Goal: Task Accomplishment & Management: Complete application form

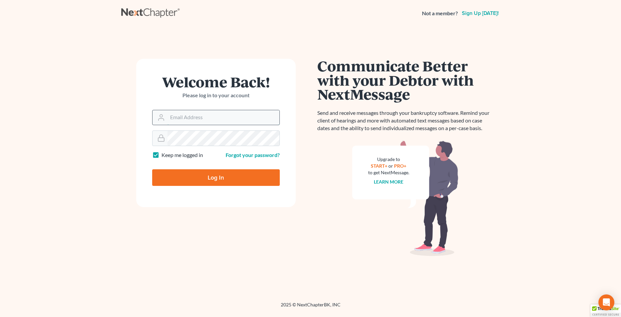
click at [197, 117] on input "Email Address" at bounding box center [223, 117] width 112 height 15
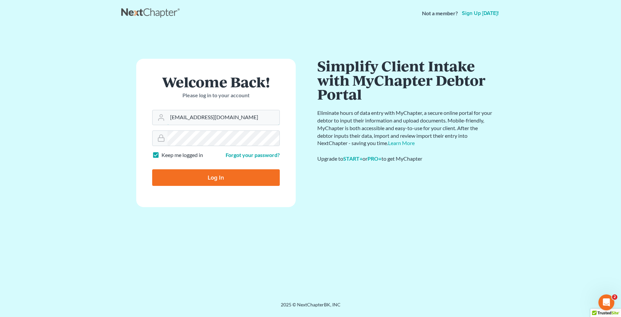
type input "Lafayette@calsadalaw.com"
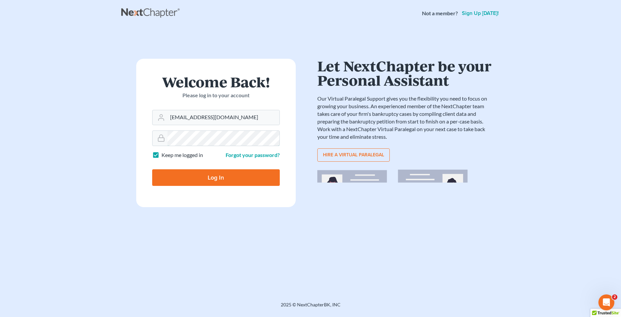
click at [152, 169] on input "Log In" at bounding box center [216, 177] width 128 height 17
type input "Thinking..."
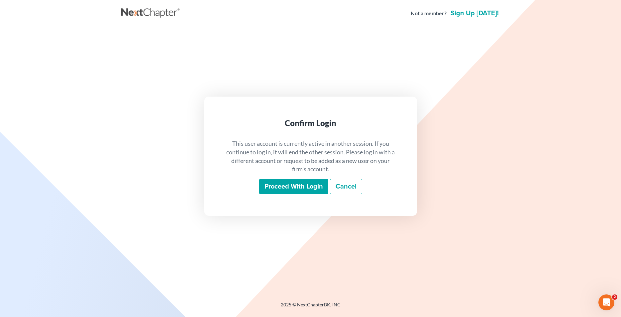
click at [303, 190] on input "Proceed with login" at bounding box center [293, 186] width 69 height 15
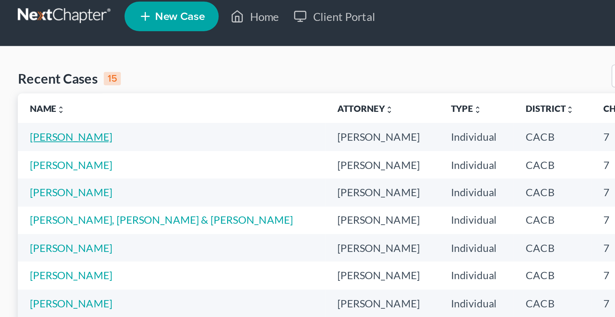
click at [31, 68] on link "[PERSON_NAME]" at bounding box center [31, 67] width 37 height 6
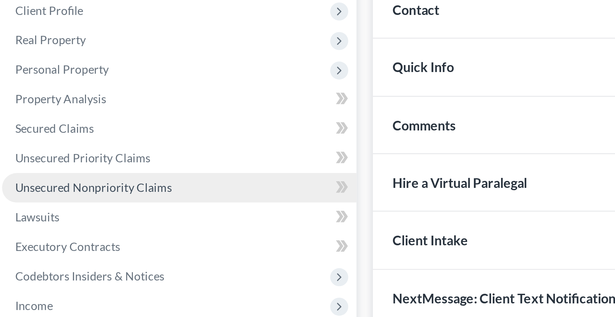
click at [69, 170] on span "Unsecured Nonpriority Claims" at bounding box center [46, 171] width 63 height 6
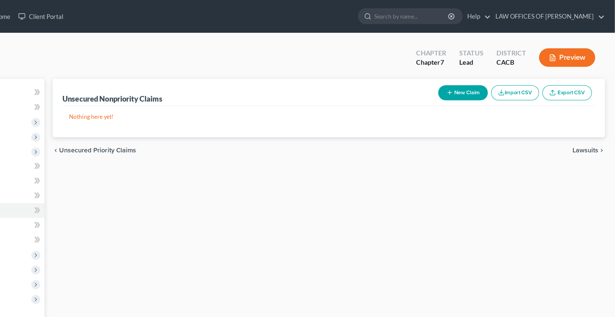
click at [494, 74] on button "New Claim" at bounding box center [492, 75] width 40 height 12
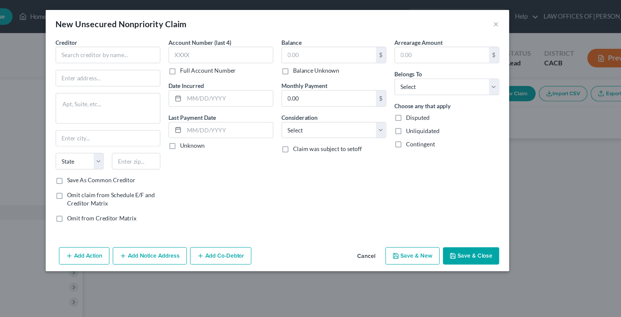
click at [484, 19] on div "New Unsecured Nonpriority Claim ×" at bounding box center [311, 19] width 372 height 23
click at [486, 20] on button "×" at bounding box center [486, 19] width 5 height 8
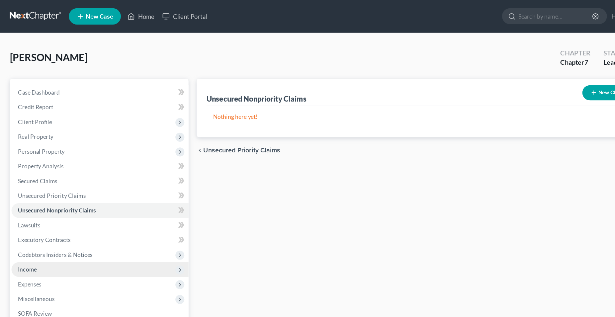
click at [28, 219] on span "Income" at bounding box center [22, 219] width 15 height 6
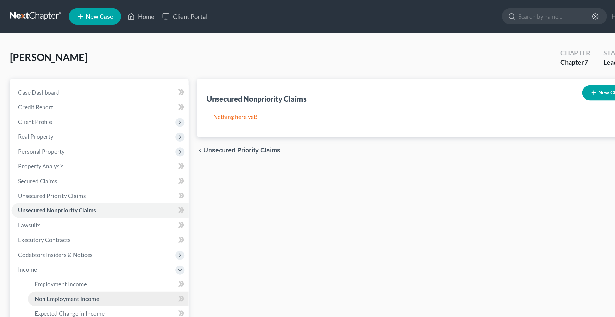
click at [54, 241] on span "Non Employment Income" at bounding box center [54, 243] width 53 height 6
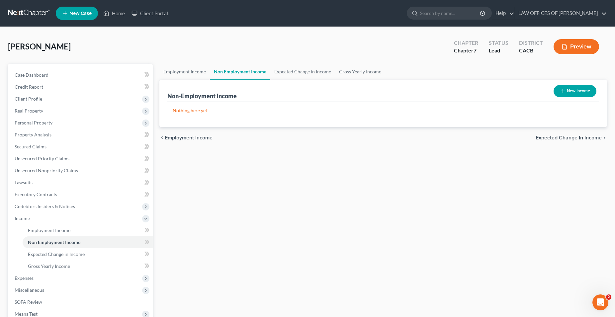
click at [579, 91] on button "New Income" at bounding box center [575, 91] width 43 height 12
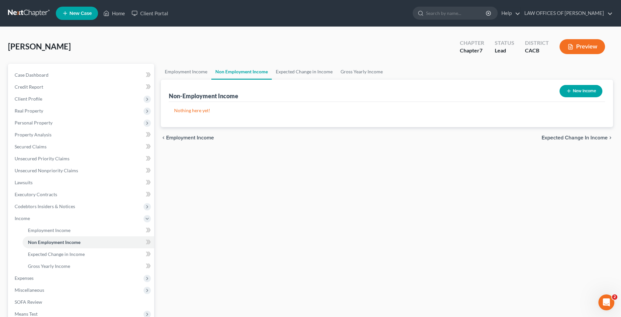
select select "0"
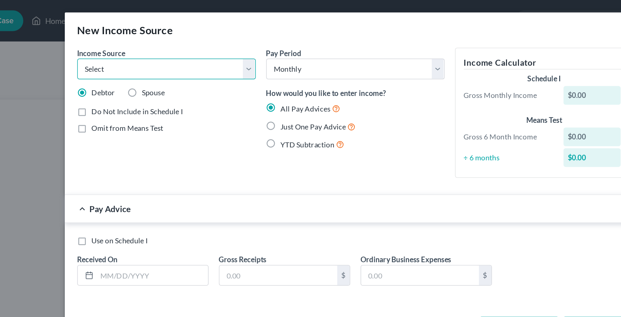
click at [133, 38] on select "Select Unemployment Disability (from employer) Pension Retirement Social Securi…" at bounding box center [190, 44] width 114 height 13
select select "4"
click option "Social Security / Social Security Disability" at bounding box center [0, 0] width 0 height 0
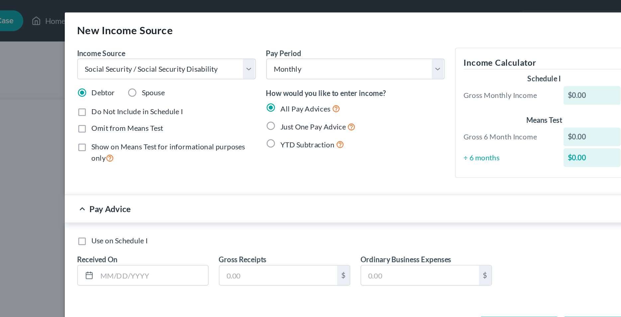
click at [263, 82] on label "Just One Pay Advice" at bounding box center [287, 81] width 48 height 8
click at [266, 82] on input "Just One Pay Advice" at bounding box center [268, 79] width 4 height 4
radio input "true"
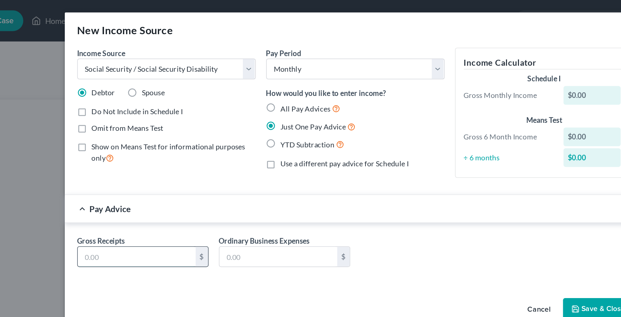
click at [170, 166] on input "text" at bounding box center [170, 164] width 75 height 13
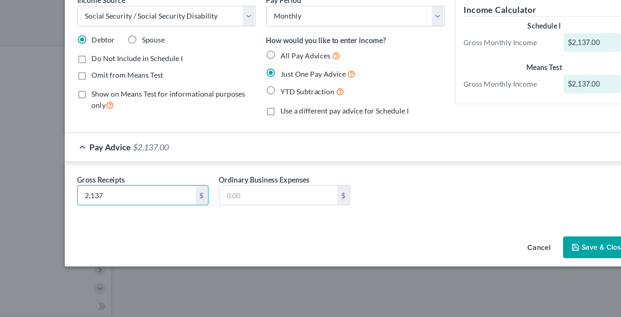
type input "2,137"
click at [454, 193] on icon "button" at bounding box center [452, 192] width 4 height 4
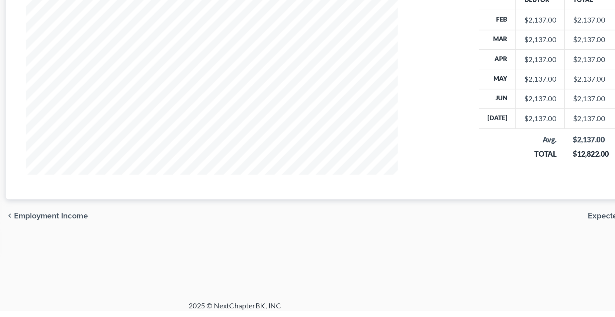
scroll to position [83, 0]
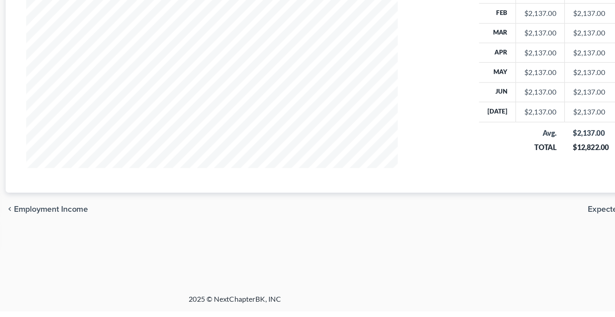
click at [546, 250] on span "Expected Change in Income" at bounding box center [569, 251] width 66 height 5
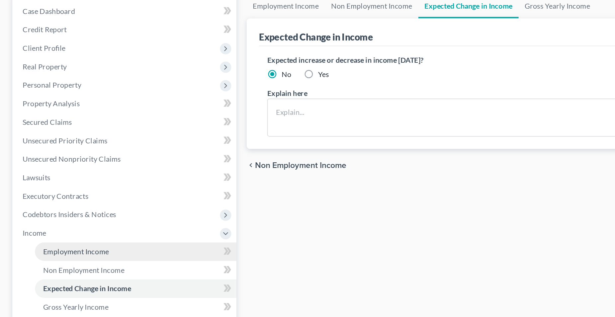
click at [42, 231] on span "Employment Income" at bounding box center [49, 231] width 43 height 6
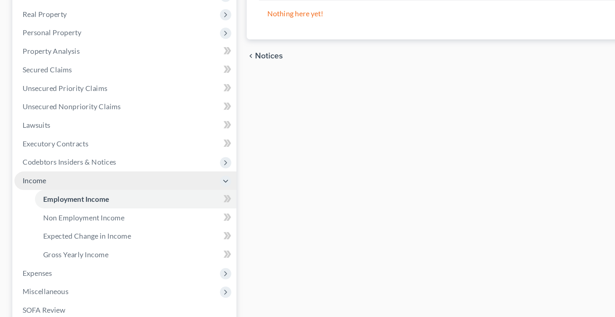
click at [26, 219] on span "Income" at bounding box center [22, 219] width 15 height 6
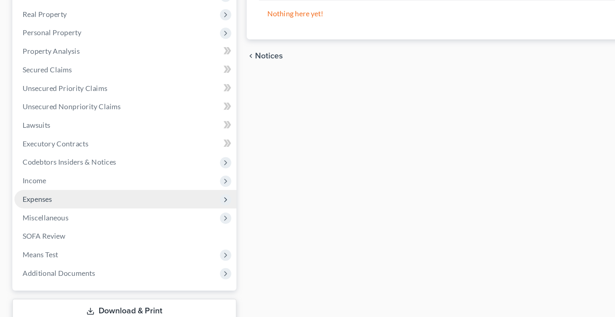
click at [29, 231] on span "Expenses" at bounding box center [24, 231] width 19 height 6
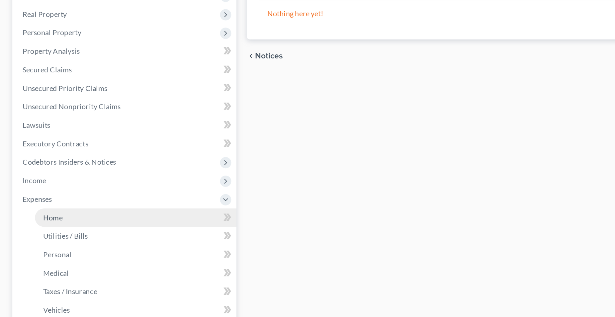
click at [38, 243] on span "Home" at bounding box center [34, 243] width 13 height 6
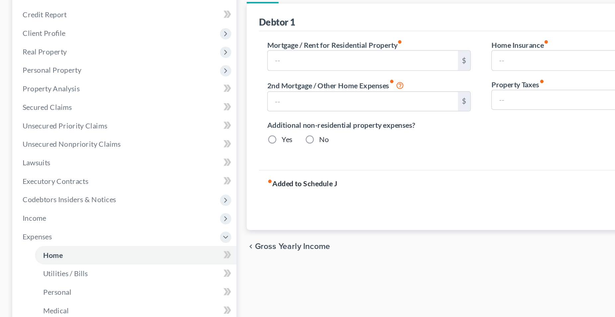
type input "1,100.00"
type input "0.00"
radio input "true"
type input "0.00"
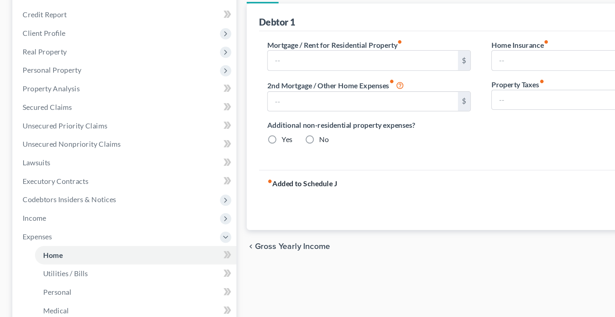
type input "0.00"
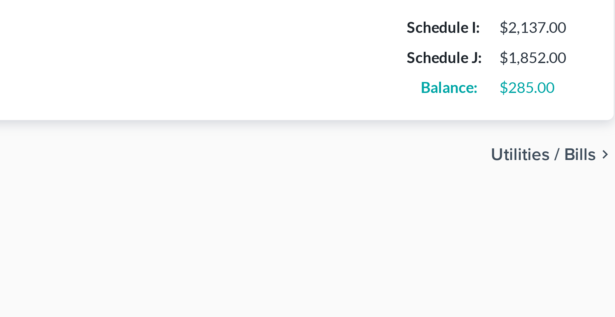
scroll to position [20, 0]
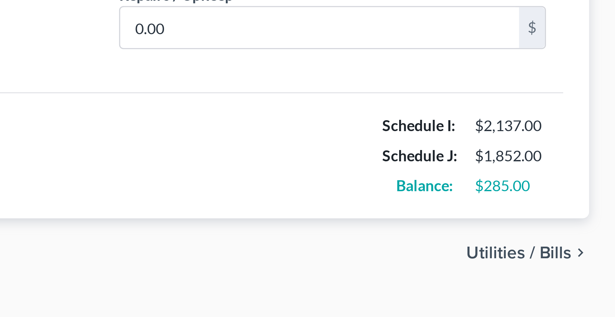
click at [578, 217] on span "Utilities / Bills" at bounding box center [586, 217] width 33 height 5
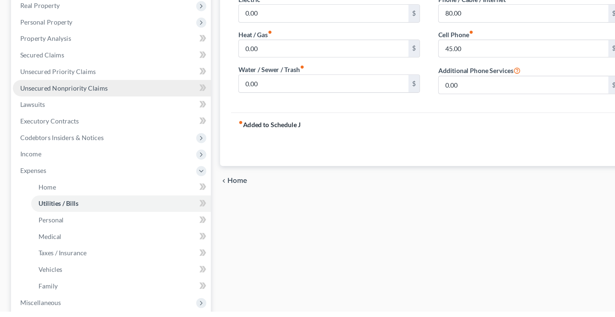
scroll to position [17, 0]
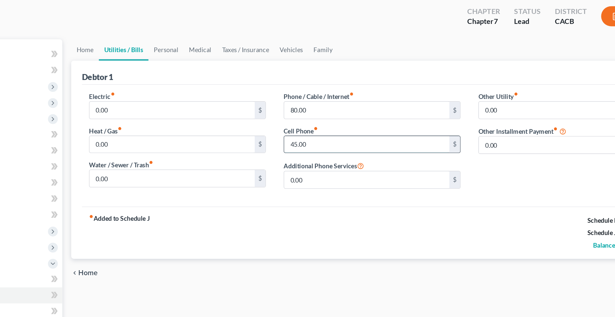
drag, startPoint x: 354, startPoint y: 127, endPoint x: 342, endPoint y: 127, distance: 12.3
click at [342, 127] on input "45.00" at bounding box center [379, 125] width 123 height 13
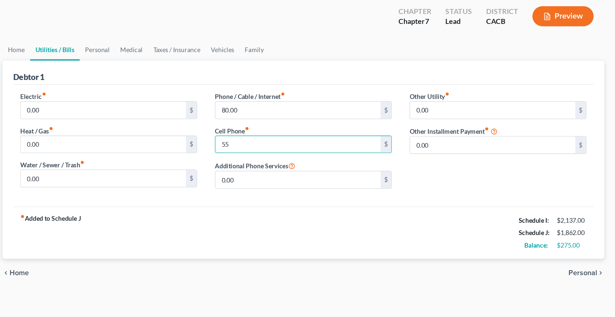
type input "55"
click at [586, 219] on span "Personal" at bounding box center [591, 220] width 21 height 5
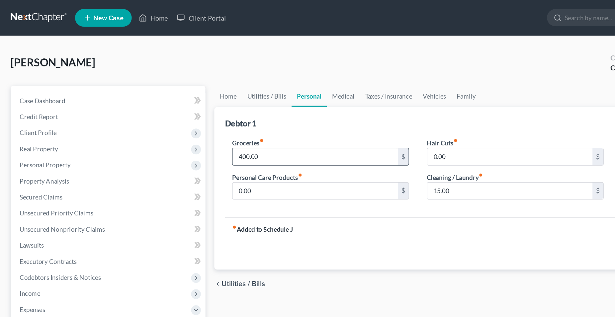
drag, startPoint x: 206, startPoint y: 117, endPoint x: 214, endPoint y: 120, distance: 9.0
click at [214, 120] on input "400.00" at bounding box center [234, 116] width 123 height 13
type input "525"
drag, startPoint x: 203, startPoint y: 142, endPoint x: 196, endPoint y: 141, distance: 6.4
click at [196, 141] on input "0.00" at bounding box center [234, 142] width 123 height 13
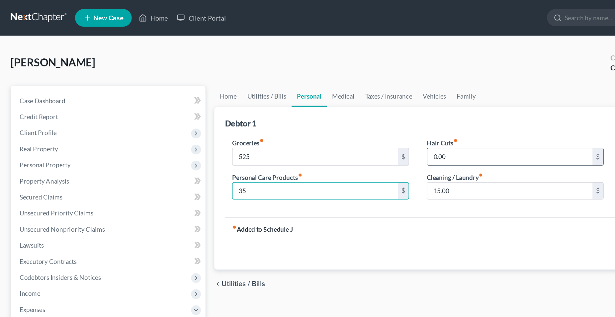
type input "35"
click at [366, 118] on input "0.00" at bounding box center [379, 116] width 123 height 13
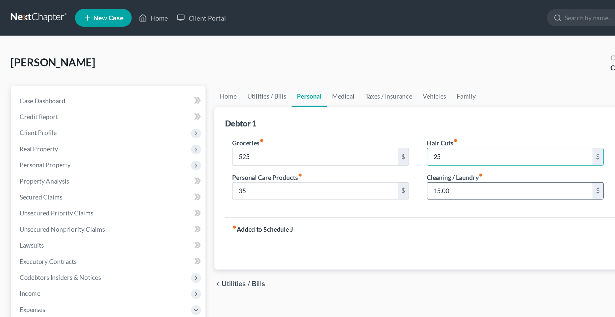
type input "25"
click at [354, 140] on input "15.00" at bounding box center [379, 142] width 123 height 13
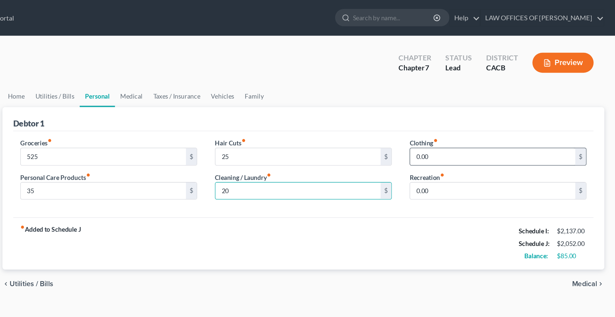
type input "20"
click at [486, 118] on input "0.00" at bounding box center [524, 116] width 123 height 13
type input "15"
click at [596, 212] on span "Medical" at bounding box center [593, 211] width 19 height 5
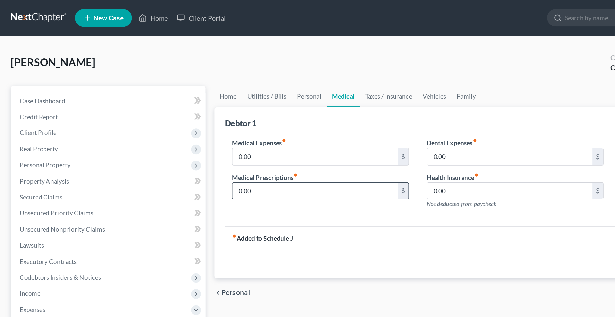
click at [196, 142] on input "0.00" at bounding box center [234, 142] width 123 height 13
type input "65"
click at [230, 159] on div "Medical Expenses fiber_manual_record 0.00 $ Medical Prescriptions fiber_manual_…" at bounding box center [238, 132] width 145 height 58
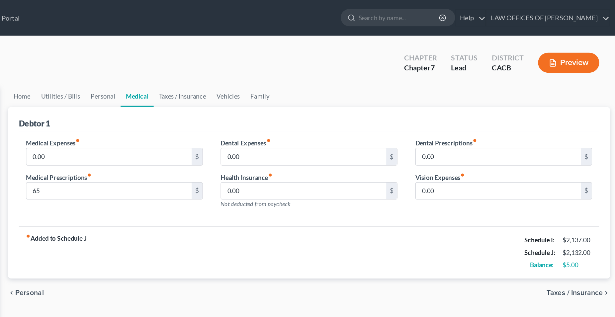
click at [578, 220] on span "Taxes / Insurance" at bounding box center [581, 217] width 42 height 5
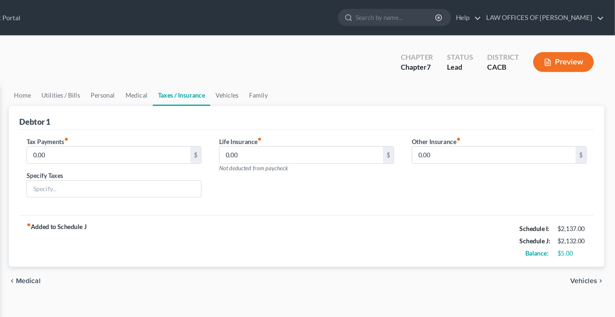
click at [595, 211] on span "Vehicles" at bounding box center [592, 211] width 20 height 5
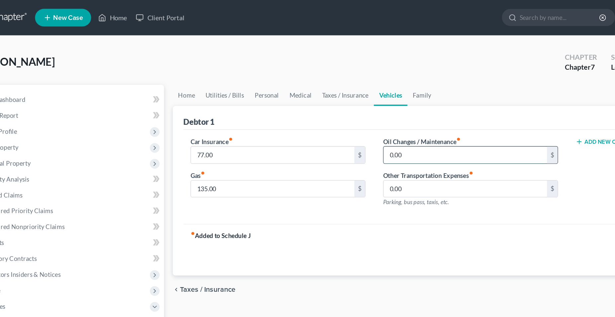
click at [346, 115] on input "0.00" at bounding box center [379, 116] width 123 height 13
type input "55"
click at [206, 141] on input "135.00" at bounding box center [234, 142] width 123 height 13
type input "110"
click at [270, 164] on div "Car Insurance fiber_manual_record 77.00 $ Gas fiber_manual_record 110 $ Oil Cha…" at bounding box center [383, 133] width 432 height 71
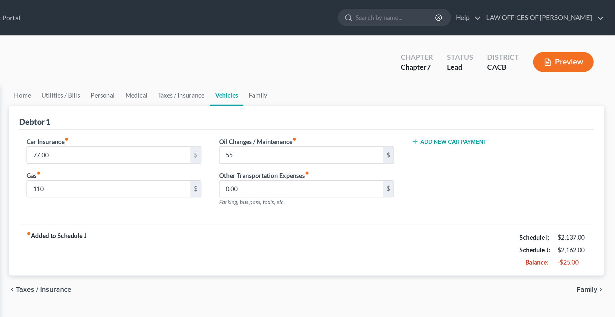
click at [193, 218] on span "Taxes / Insurance" at bounding box center [186, 217] width 42 height 5
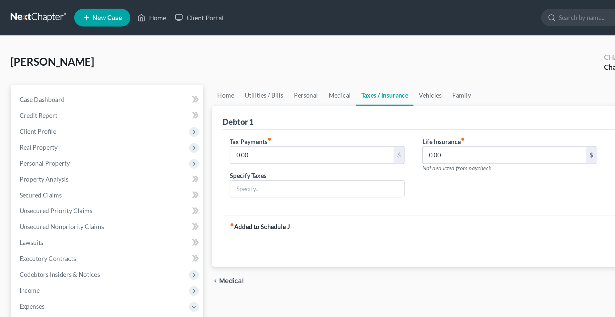
click at [178, 211] on span "Medical" at bounding box center [174, 211] width 19 height 5
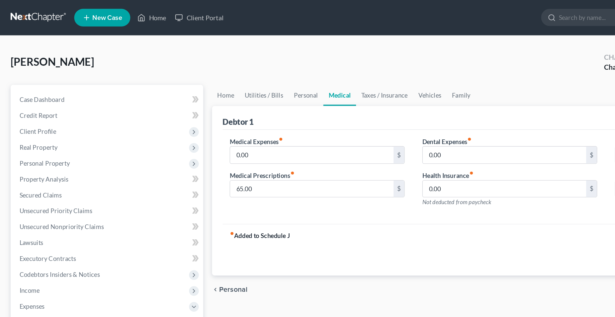
click at [178, 219] on span "Personal" at bounding box center [175, 217] width 21 height 5
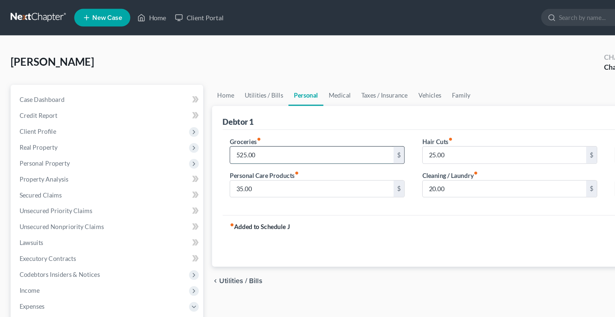
click at [205, 117] on input "525.00" at bounding box center [234, 116] width 123 height 13
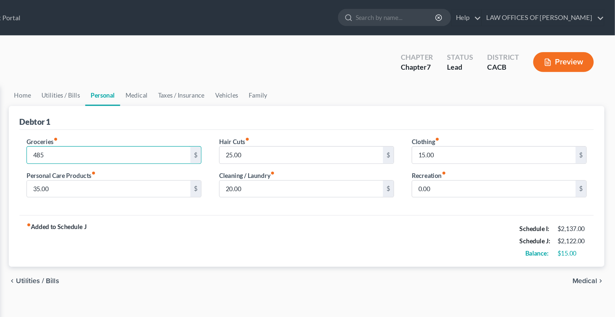
type input "485"
click at [590, 210] on span "Medical" at bounding box center [593, 211] width 19 height 5
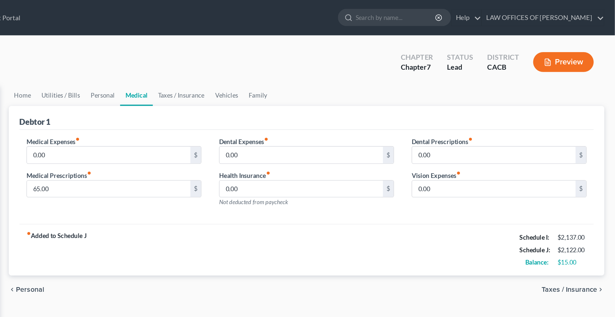
click at [588, 218] on span "Taxes / Insurance" at bounding box center [581, 217] width 42 height 5
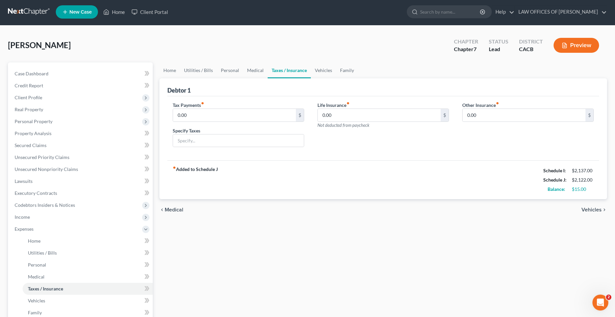
scroll to position [1, 0]
click at [587, 212] on span "Vehicles" at bounding box center [592, 210] width 20 height 5
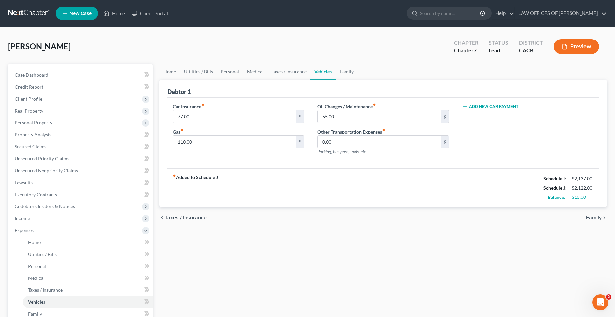
click at [591, 218] on span "Family" at bounding box center [595, 217] width 16 height 5
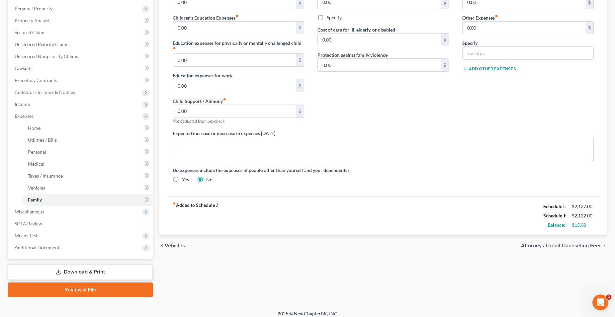
scroll to position [119, 0]
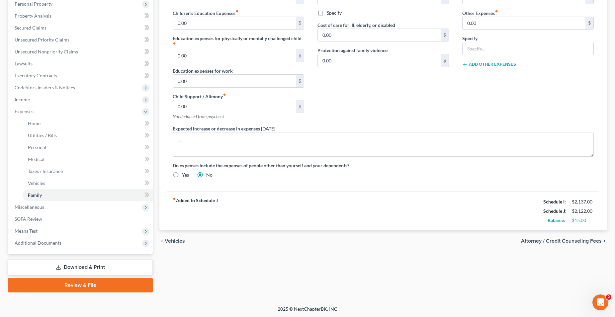
click at [570, 244] on span "Attorney / Credit Counseling Fees" at bounding box center [561, 241] width 81 height 5
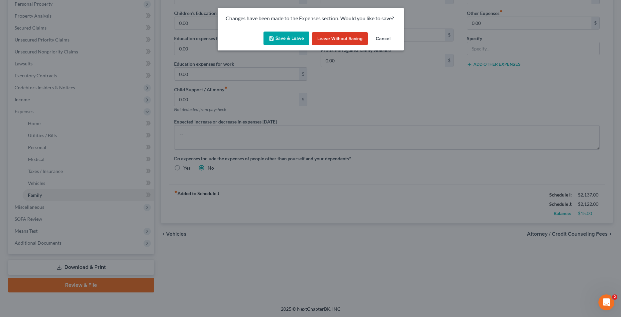
click at [281, 36] on button "Save & Leave" at bounding box center [287, 39] width 46 height 14
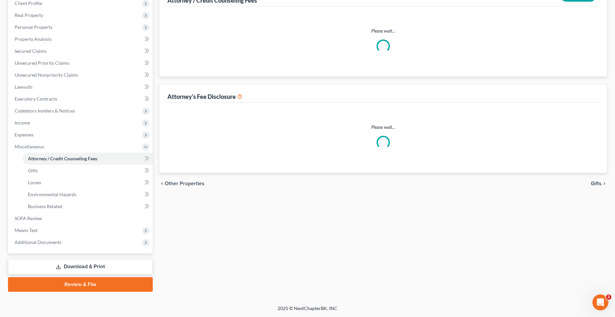
scroll to position [95, 0]
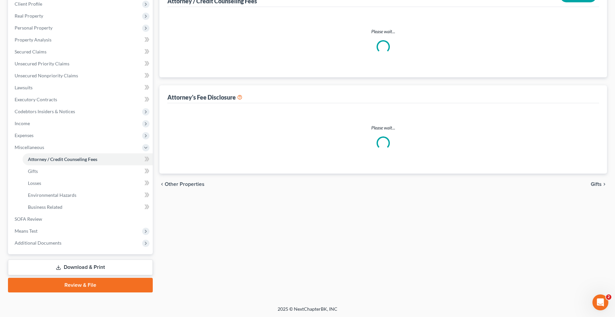
select select "0"
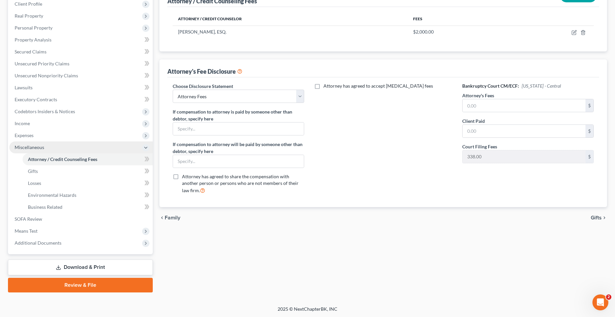
click at [34, 149] on span "Miscellaneous" at bounding box center [30, 148] width 30 height 6
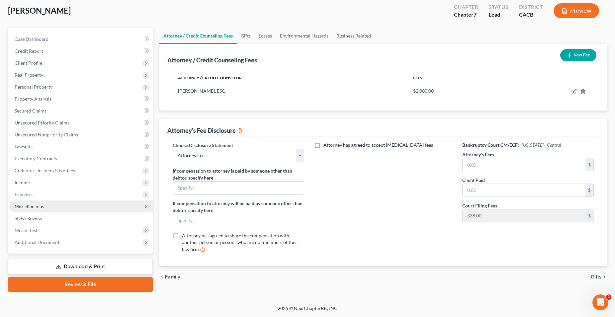
scroll to position [35, 0]
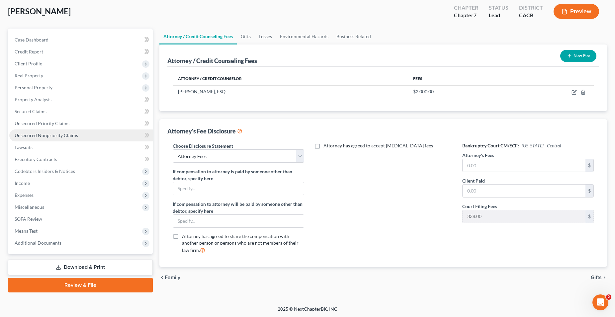
click at [70, 137] on span "Unsecured Nonpriority Claims" at bounding box center [46, 136] width 63 height 6
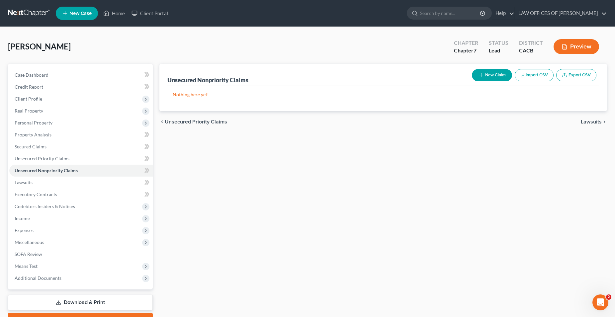
click at [494, 74] on button "New Claim" at bounding box center [492, 75] width 40 height 12
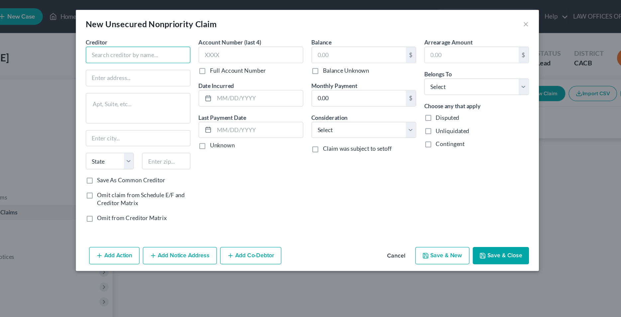
click at [163, 47] on input "text" at bounding box center [175, 44] width 84 height 13
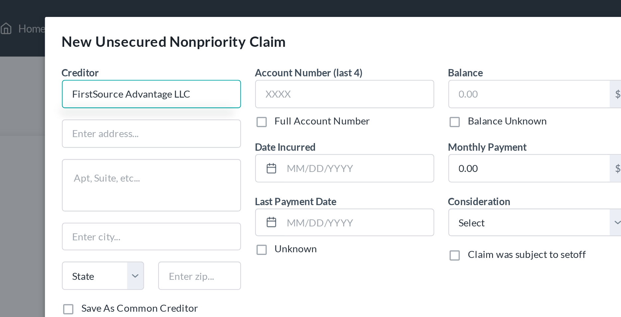
type input "FirstSource Advantage LLC"
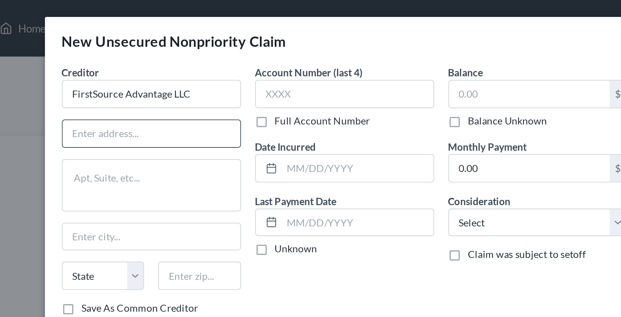
click at [156, 64] on input "text" at bounding box center [174, 62] width 83 height 13
click at [147, 63] on input "[STREET_ADDRESS][PERSON_NAME]" at bounding box center [174, 62] width 83 height 13
type input "[STREET_ADDRESS][PERSON_NAME]"
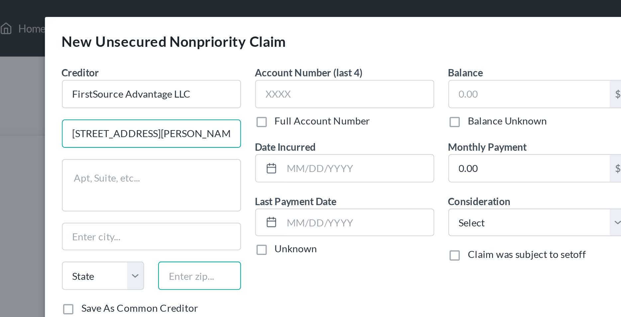
click at [189, 131] on input "text" at bounding box center [197, 129] width 39 height 13
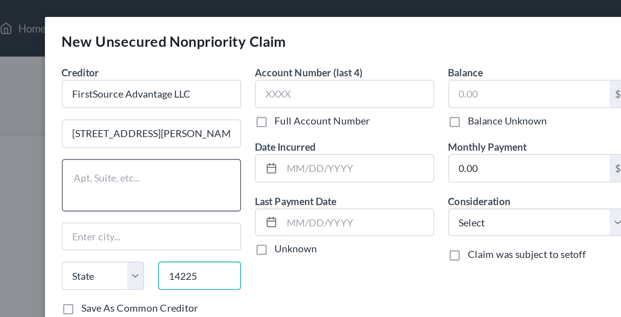
type input "14225"
click at [186, 92] on textarea at bounding box center [175, 87] width 84 height 25
type input "Buffalo"
select select "35"
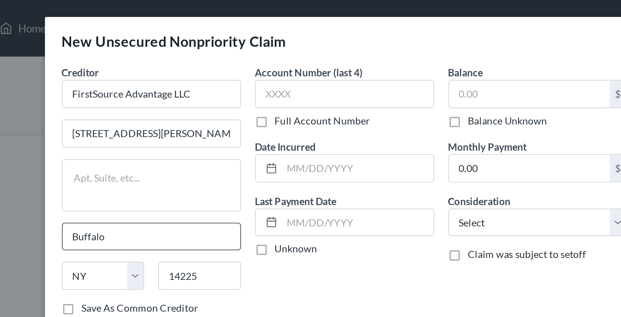
drag, startPoint x: 162, startPoint y: 110, endPoint x: 136, endPoint y: 113, distance: 26.1
click at [136, 113] on input "Buffalo" at bounding box center [174, 111] width 83 height 13
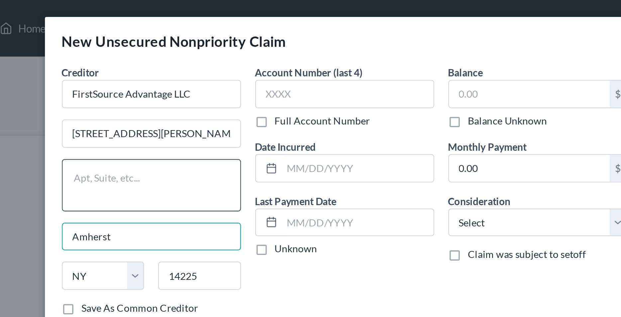
type input "Amherst"
click at [166, 84] on textarea at bounding box center [175, 87] width 84 height 25
